Goal: Task Accomplishment & Management: Complete application form

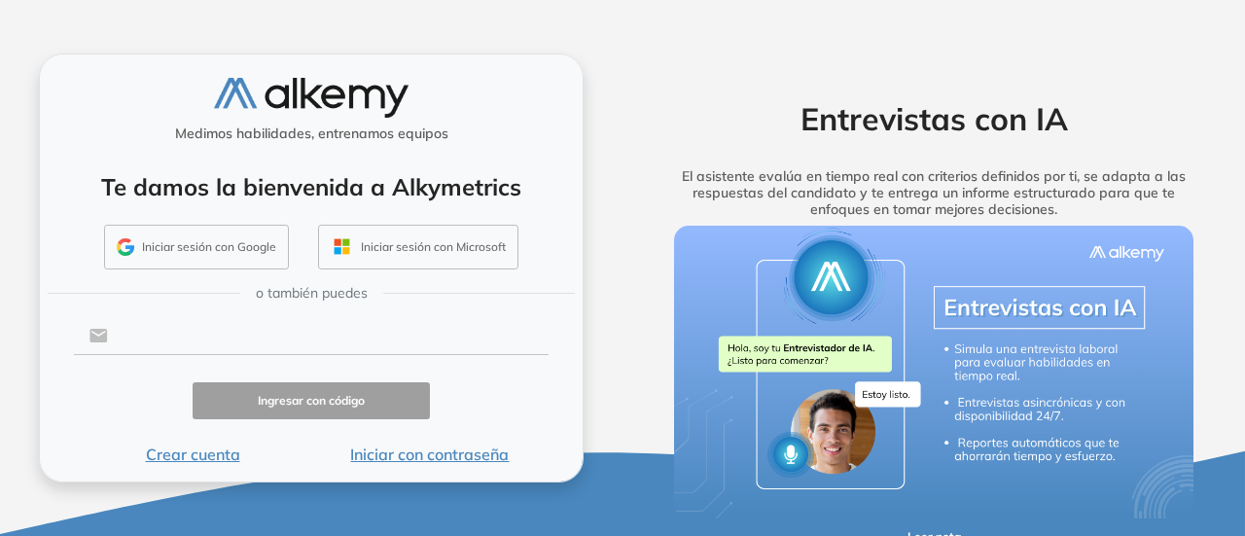
click at [245, 320] on input "text" at bounding box center [328, 335] width 441 height 37
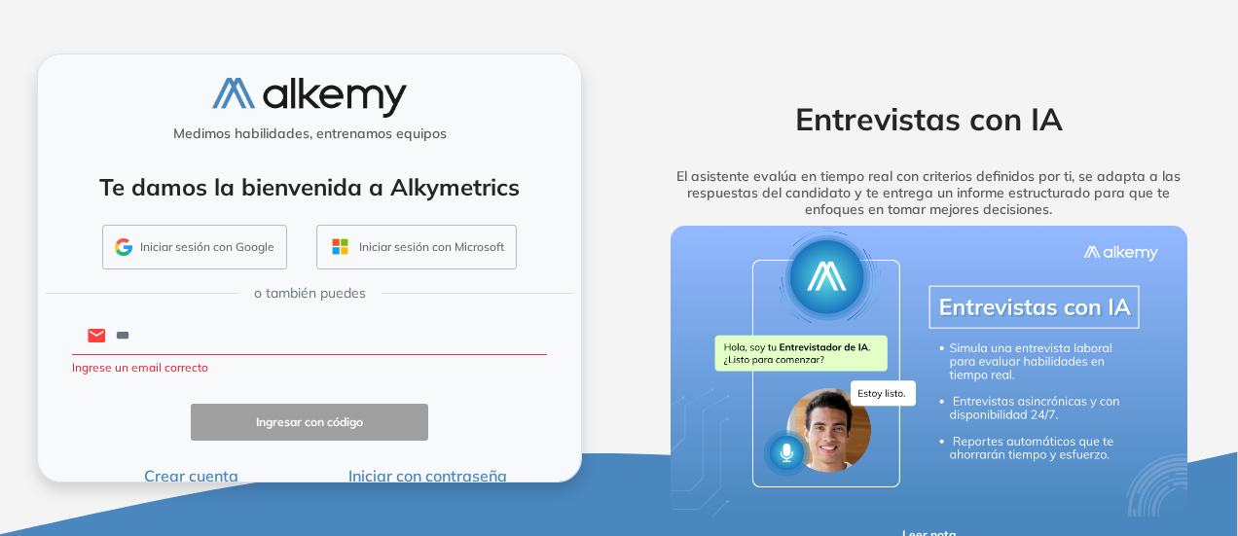
type input "**********"
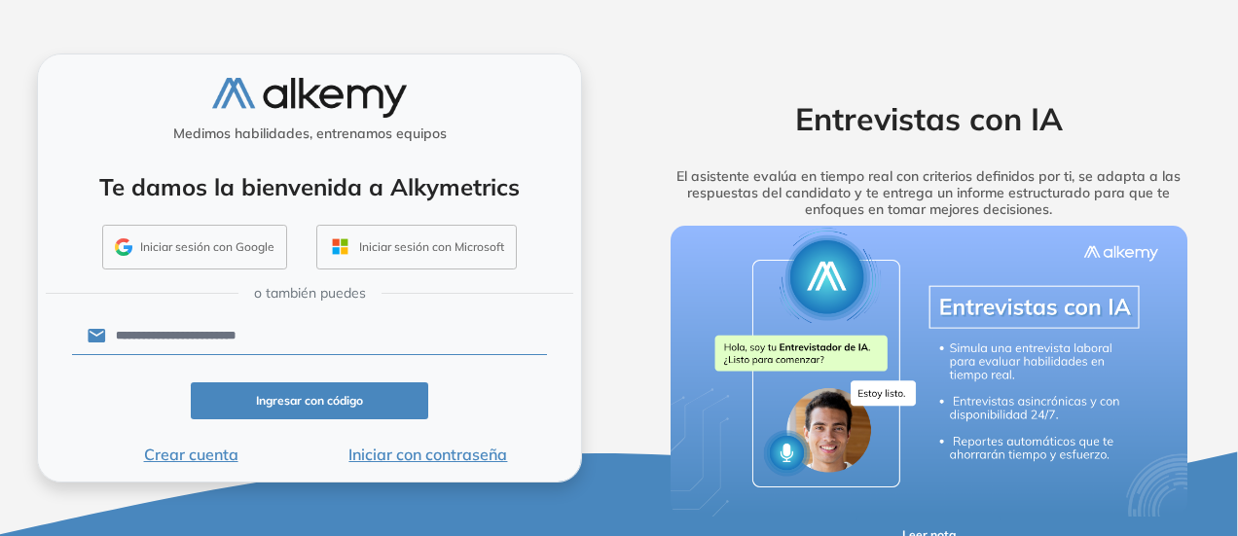
click button "Ingresar con código" at bounding box center [309, 401] width 237 height 38
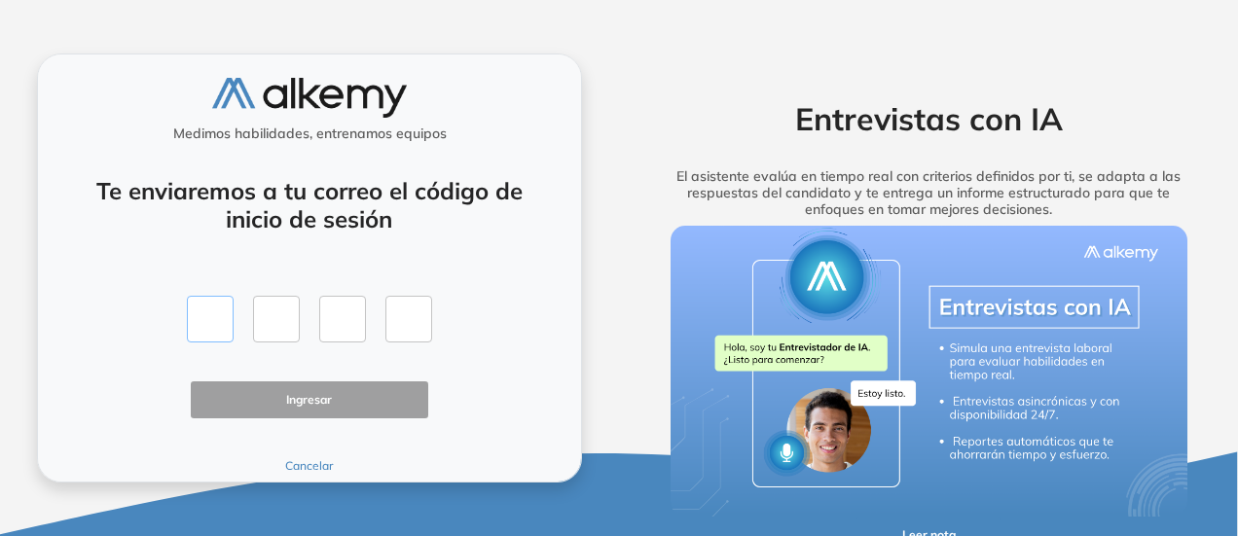
click at [207, 329] on input "text" at bounding box center [210, 319] width 47 height 47
type input "*"
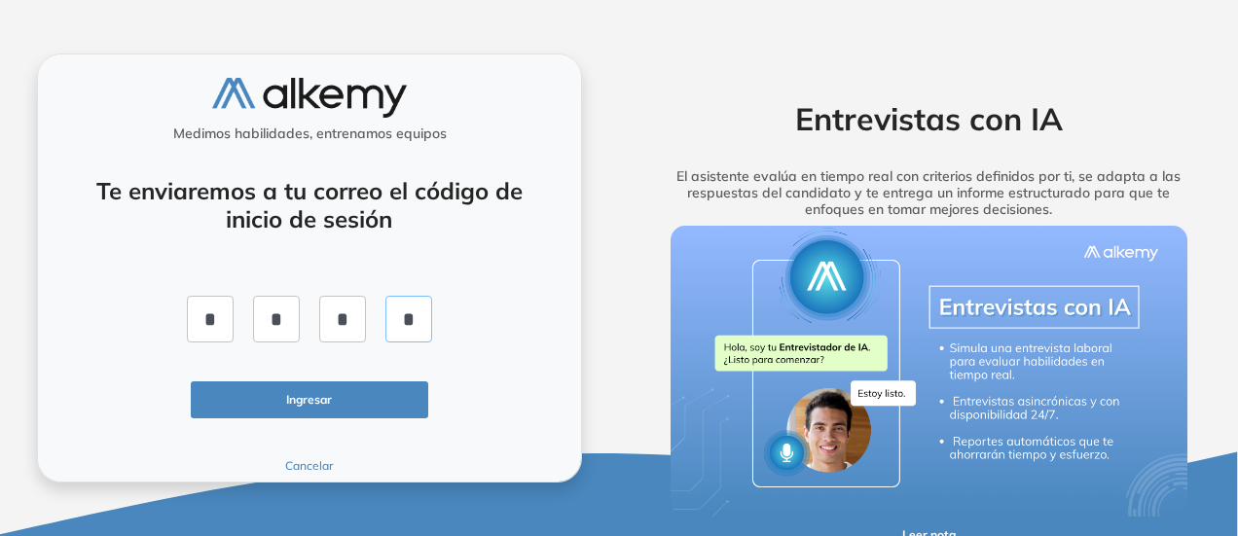
type input "*"
click button "Ingresar" at bounding box center [309, 400] width 237 height 38
